Goal: Task Accomplishment & Management: Complete application form

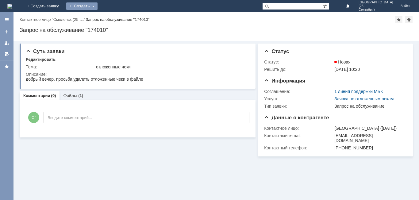
click at [98, 7] on div "Создать" at bounding box center [81, 5] width 31 height 7
click at [114, 16] on link "Заявка" at bounding box center [90, 18] width 47 height 7
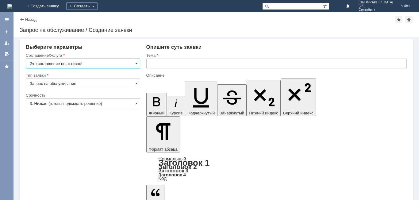
click at [166, 62] on input "text" at bounding box center [276, 64] width 260 height 10
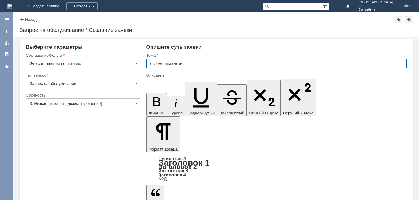
type input "отложенные чеки"
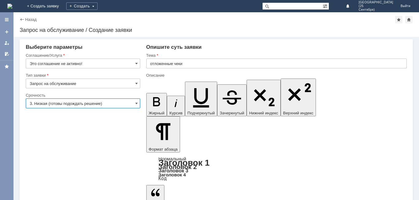
click at [127, 105] on input "3. Низкая (готовы подождать решение)" at bounding box center [83, 103] width 114 height 10
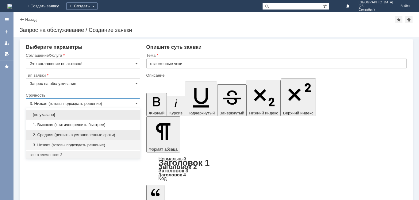
click at [118, 132] on div "2. Средняя (решить в установленные сроки)" at bounding box center [83, 135] width 114 height 10
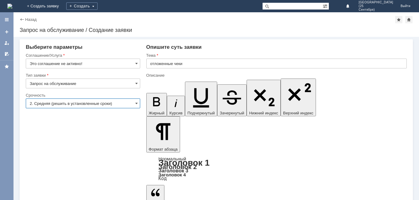
type input "2. Средняя (решить в установленные сроки)"
click at [135, 60] on input "Это соглашение не активно!" at bounding box center [83, 64] width 114 height 10
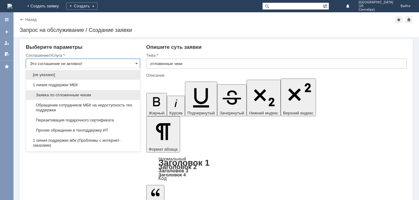
click at [119, 95] on span "Заявка по отложенным чекам" at bounding box center [83, 95] width 106 height 5
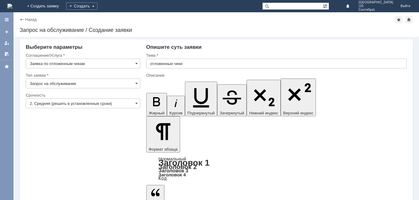
type input "Заявка по отложенным чекам"
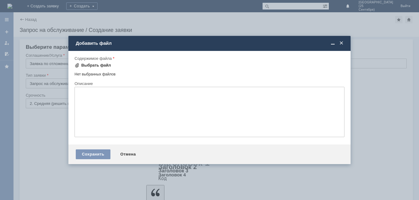
click at [93, 65] on div "Выбрать файл" at bounding box center [96, 65] width 30 height 5
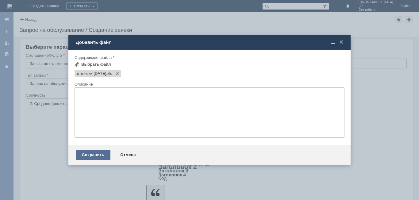
click at [94, 158] on div "Сохранить" at bounding box center [93, 155] width 35 height 10
